Goal: Transaction & Acquisition: Purchase product/service

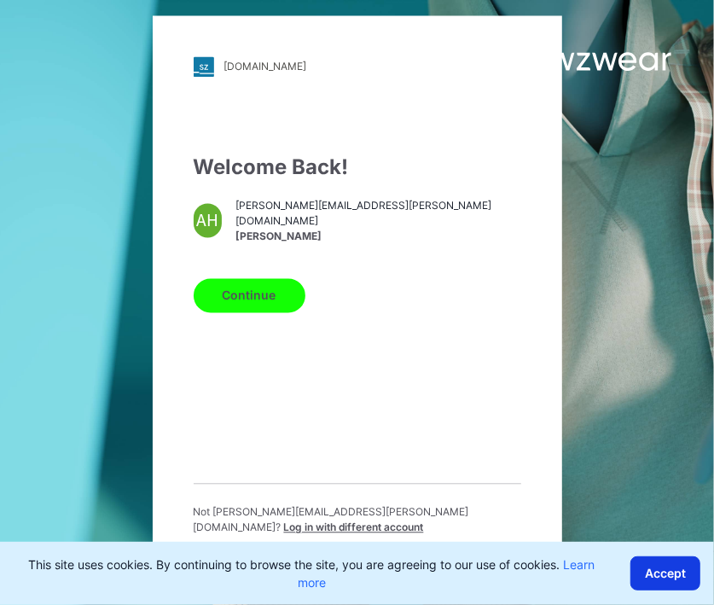
click at [668, 573] on button "Accept" at bounding box center [665, 573] width 70 height 34
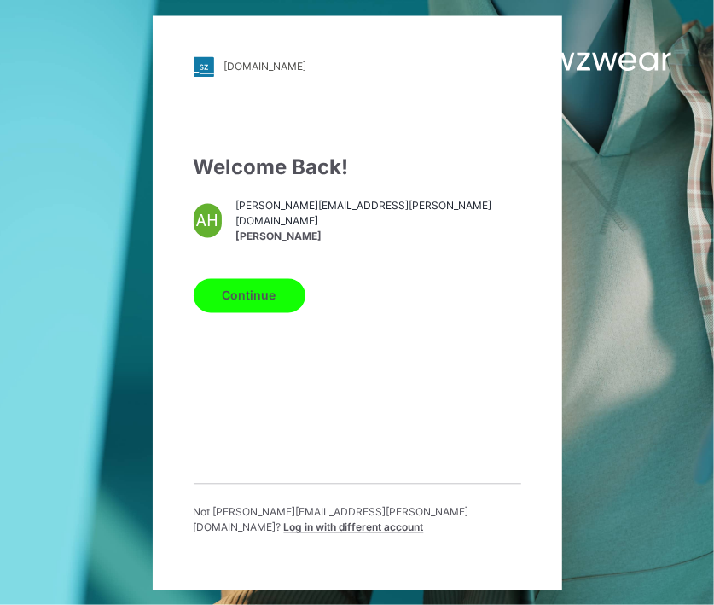
click at [268, 305] on button "Continue" at bounding box center [250, 295] width 112 height 34
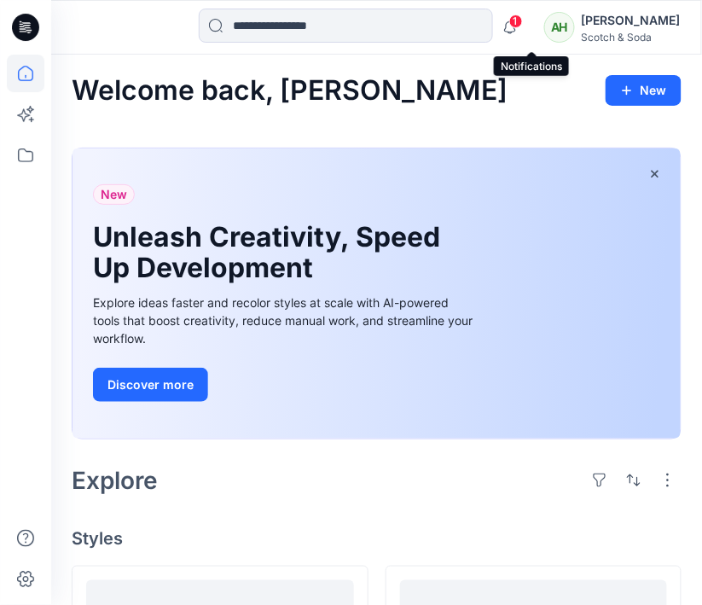
click at [523, 21] on span "1" at bounding box center [516, 22] width 14 height 14
